Goal: Transaction & Acquisition: Purchase product/service

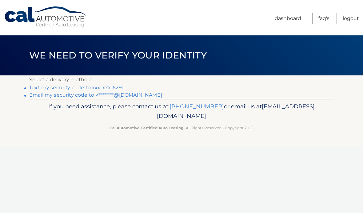
click at [103, 85] on link "Text my security code to xxx-xxx-6291" at bounding box center [76, 88] width 94 height 6
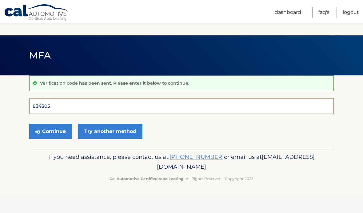
type input "834305"
click at [50, 131] on button "Continue" at bounding box center [50, 131] width 43 height 15
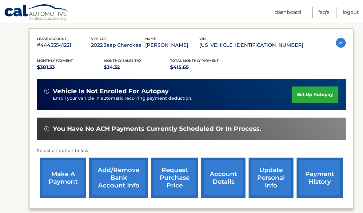
scroll to position [109, 0]
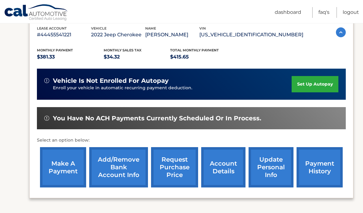
click at [321, 171] on link "payment history" at bounding box center [319, 167] width 46 height 40
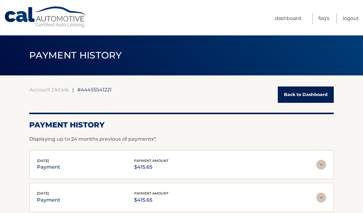
click at [291, 93] on link "Back to Dashboard" at bounding box center [306, 94] width 56 height 16
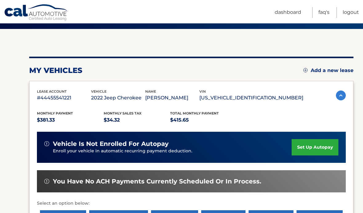
scroll to position [45, 0]
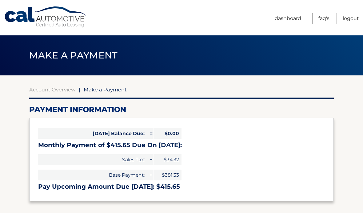
select select "ZTRmNTRjOGUtMjczYS00NmZkLWI2M2YtMjE1NTY1ZjRhNTQ5"
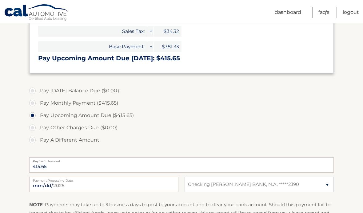
scroll to position [132, 0]
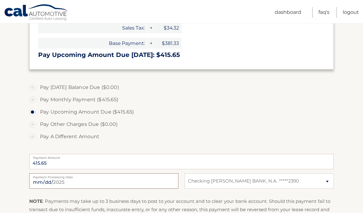
click at [148, 184] on input "2025-09-06" at bounding box center [103, 180] width 149 height 15
type input "2025-09-11"
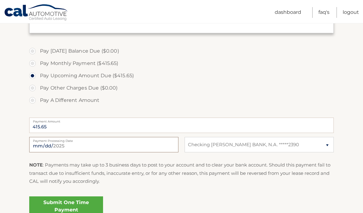
scroll to position [168, 0]
click at [92, 208] on link "Submit One Time Payment" at bounding box center [66, 206] width 74 height 20
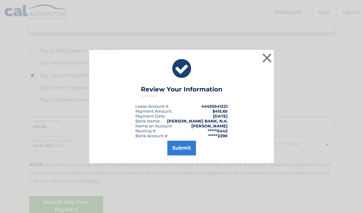
click at [187, 155] on button "Submit" at bounding box center [181, 148] width 29 height 15
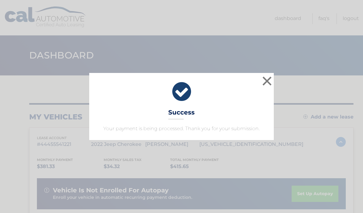
click at [270, 85] on button "×" at bounding box center [267, 81] width 12 height 12
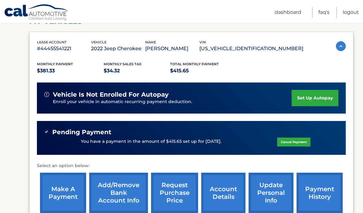
scroll to position [96, 0]
